Goal: Task Accomplishment & Management: Manage account settings

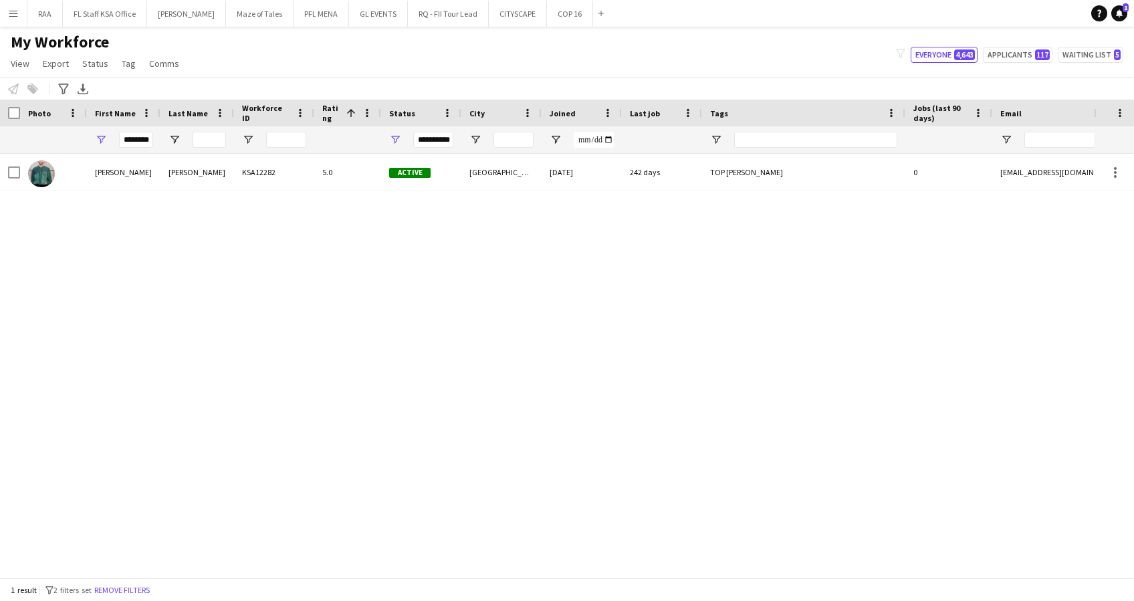
click at [13, 11] on app-icon "Menu" at bounding box center [13, 13] width 11 height 11
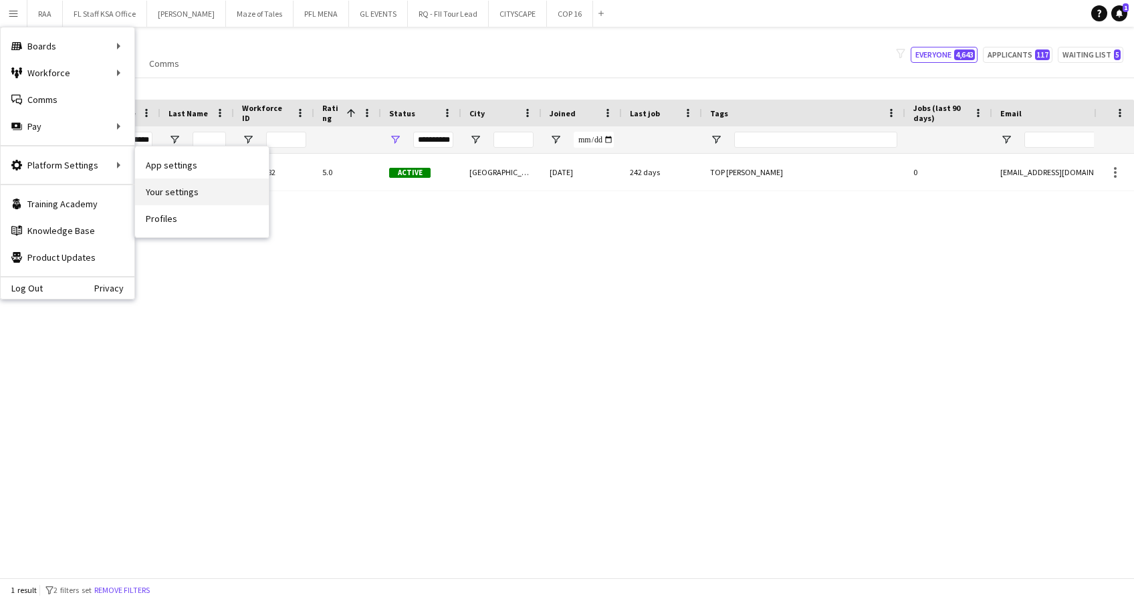
click at [193, 187] on link "Your settings" at bounding box center [202, 192] width 134 height 27
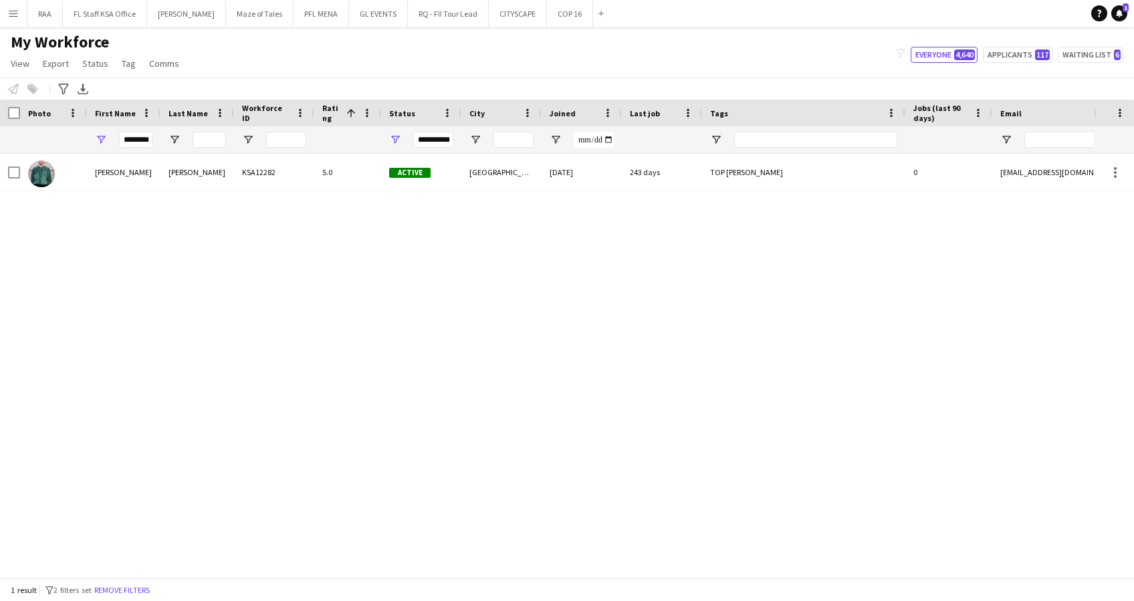
click at [9, 16] on app-icon "Menu" at bounding box center [13, 13] width 11 height 11
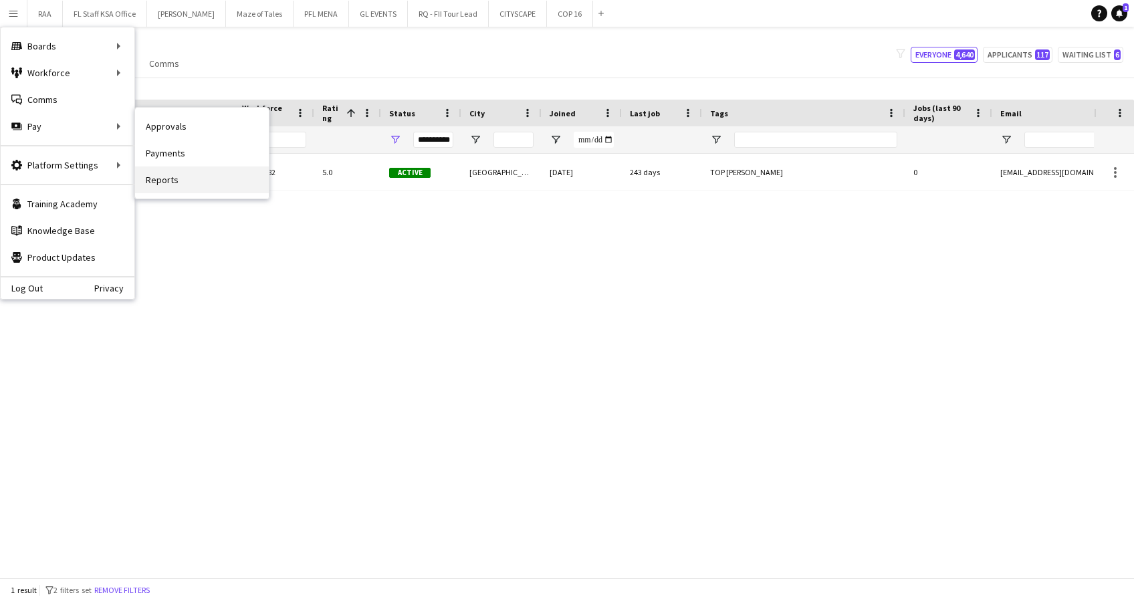
click at [215, 187] on link "Reports" at bounding box center [202, 180] width 134 height 27
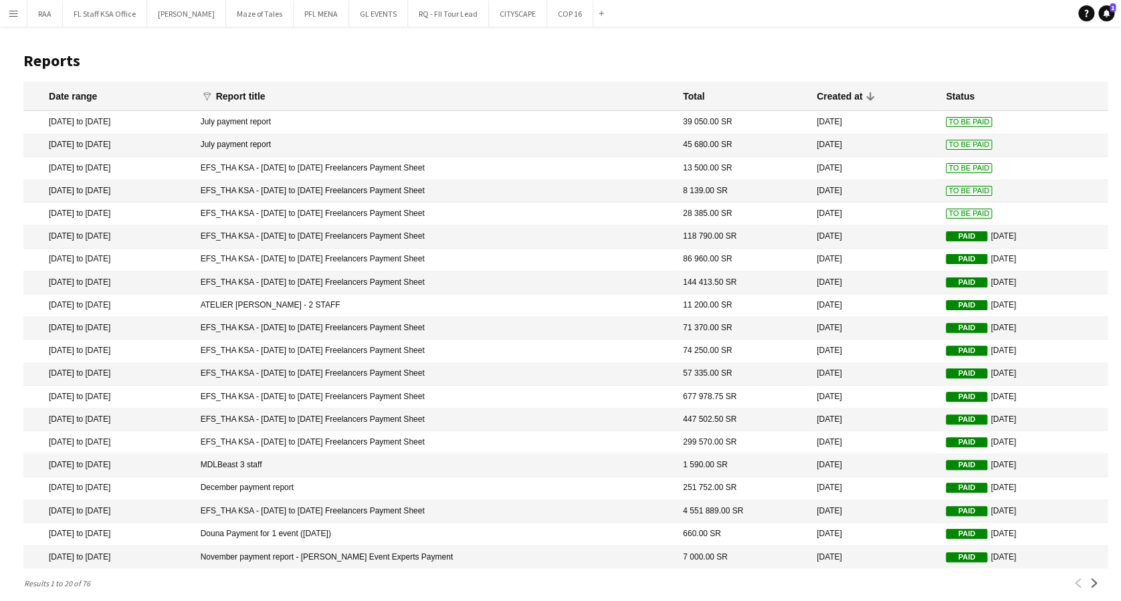
click at [963, 215] on span "To Be Paid" at bounding box center [969, 214] width 46 height 10
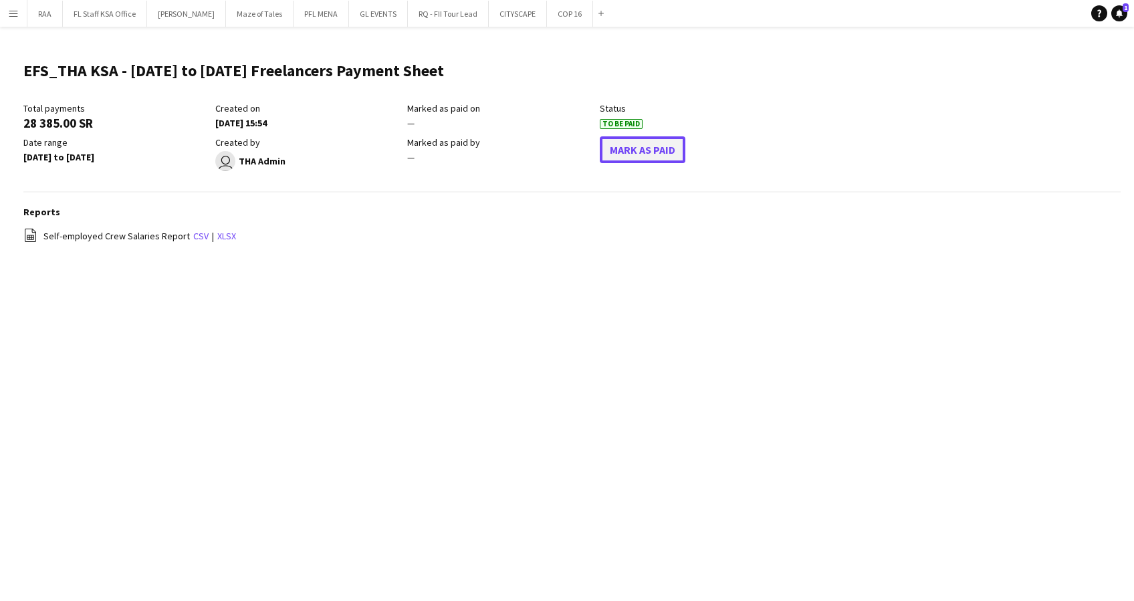
click at [637, 150] on button "Mark As Paid" at bounding box center [643, 149] width 86 height 27
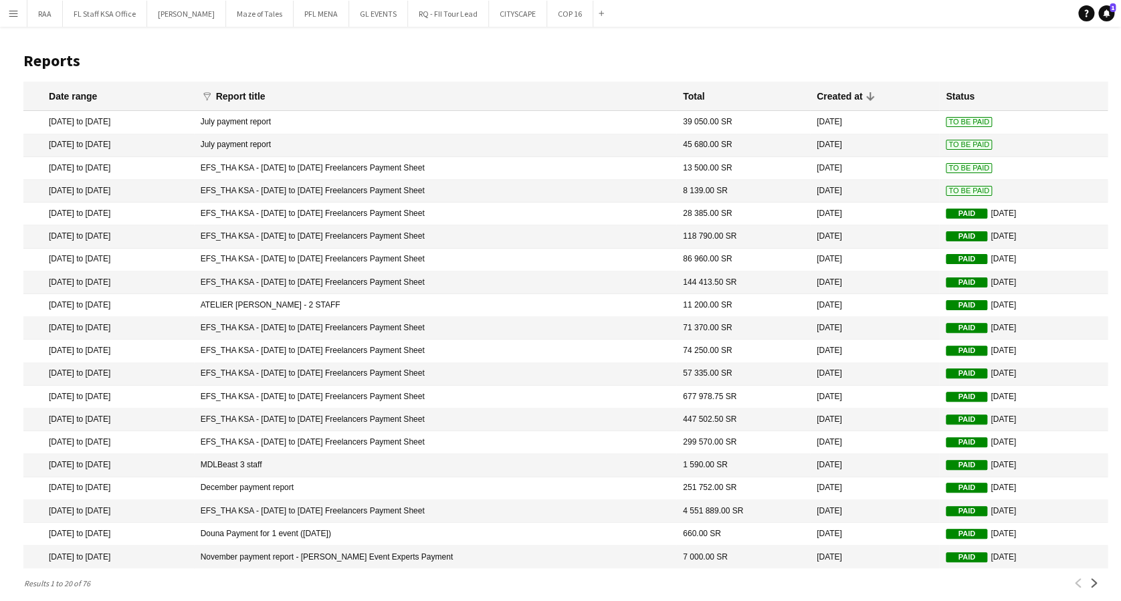
click at [956, 189] on span "To Be Paid" at bounding box center [969, 191] width 46 height 10
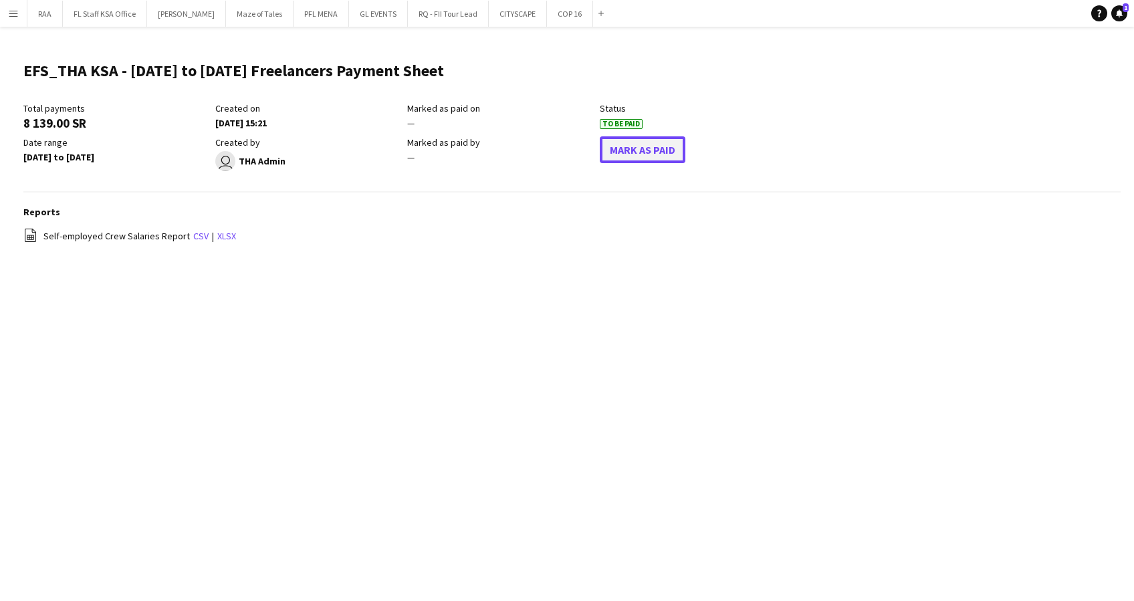
click at [626, 151] on button "Mark As Paid" at bounding box center [643, 149] width 86 height 27
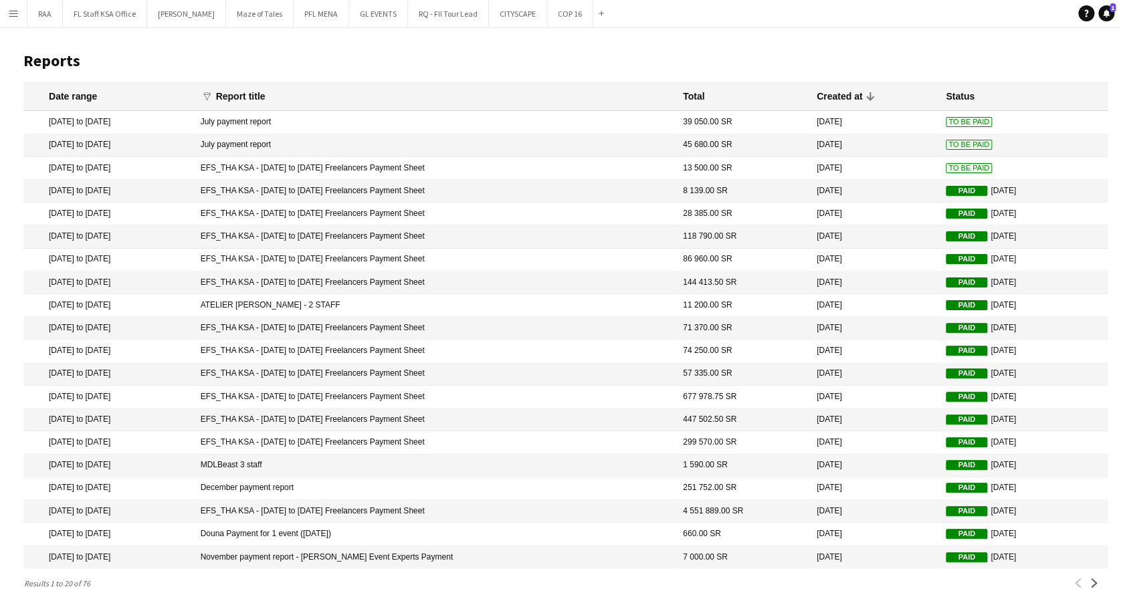
click at [946, 168] on span "To Be Paid" at bounding box center [969, 168] width 46 height 10
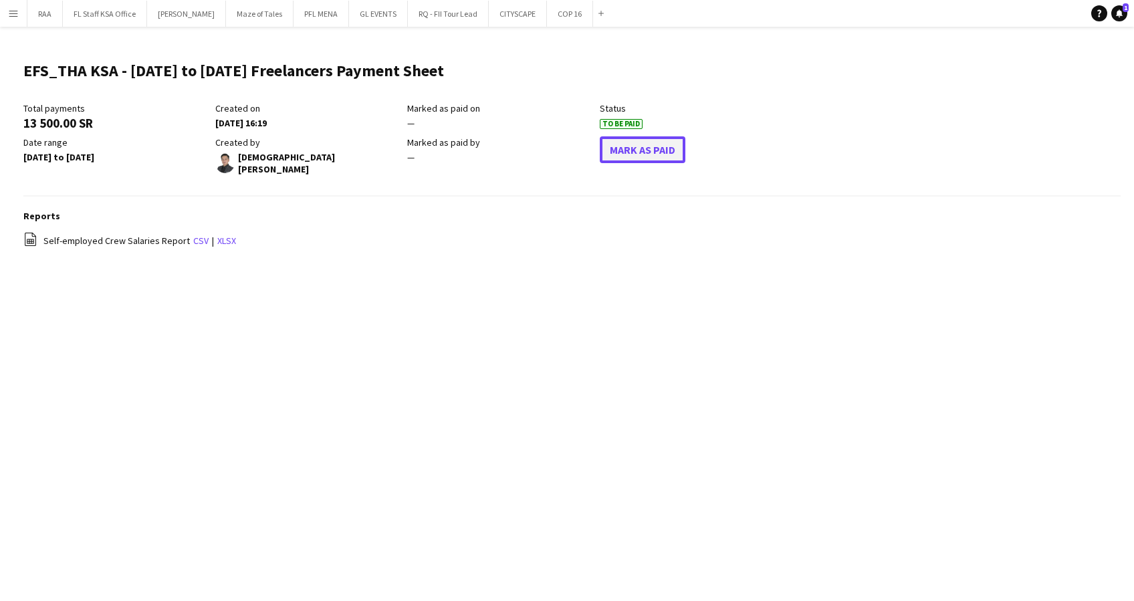
click at [669, 153] on button "Mark As Paid" at bounding box center [643, 149] width 86 height 27
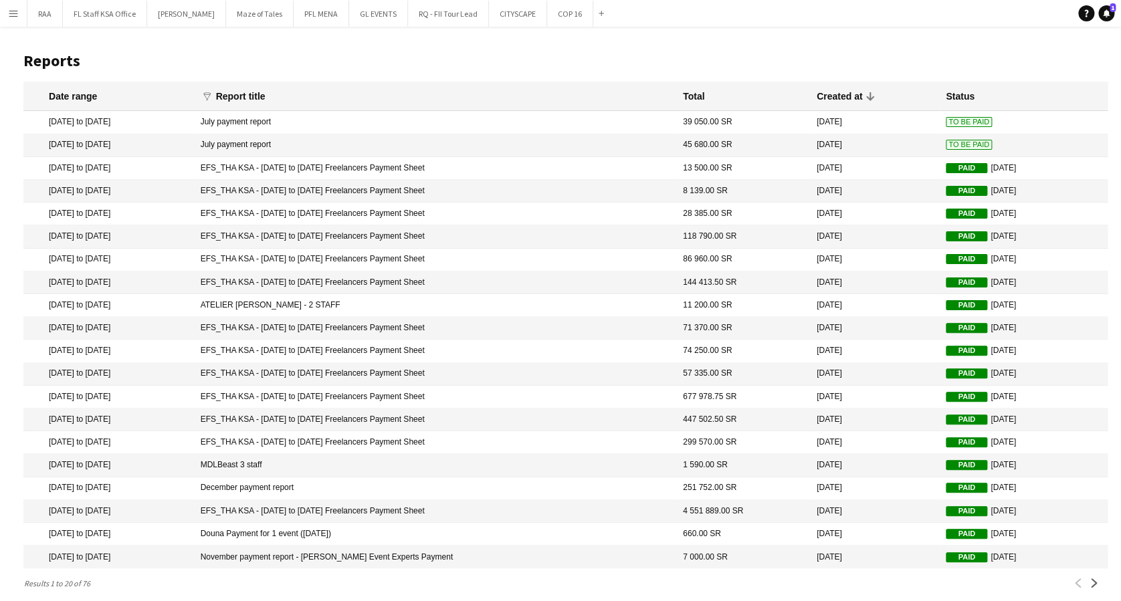
click at [946, 144] on span "To Be Paid" at bounding box center [969, 145] width 46 height 10
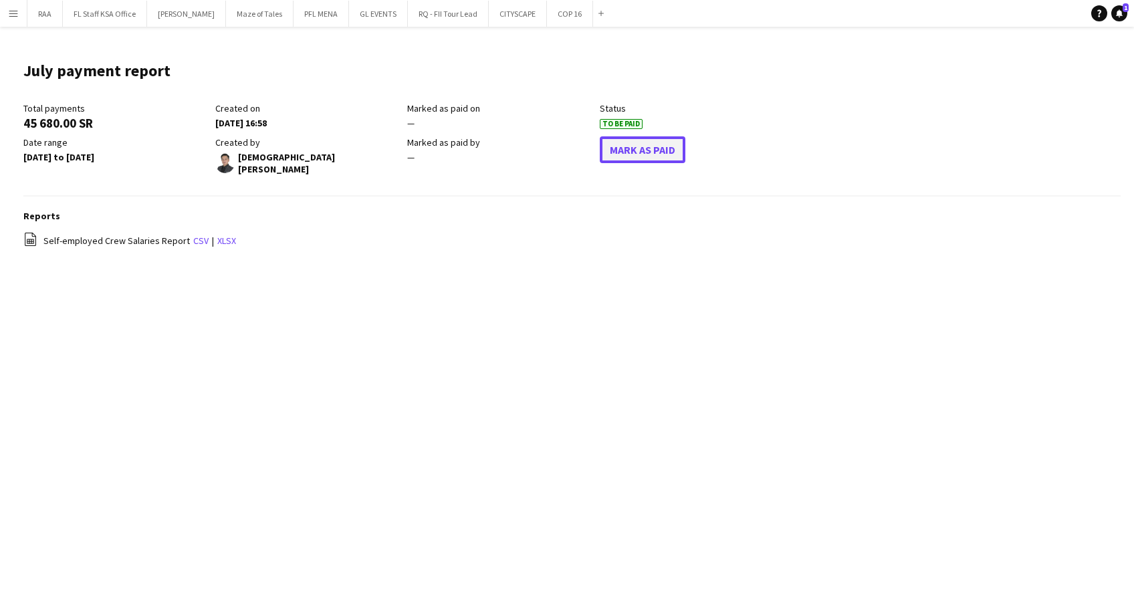
click at [622, 152] on button "Mark As Paid" at bounding box center [643, 149] width 86 height 27
